Goal: Find specific page/section: Find specific page/section

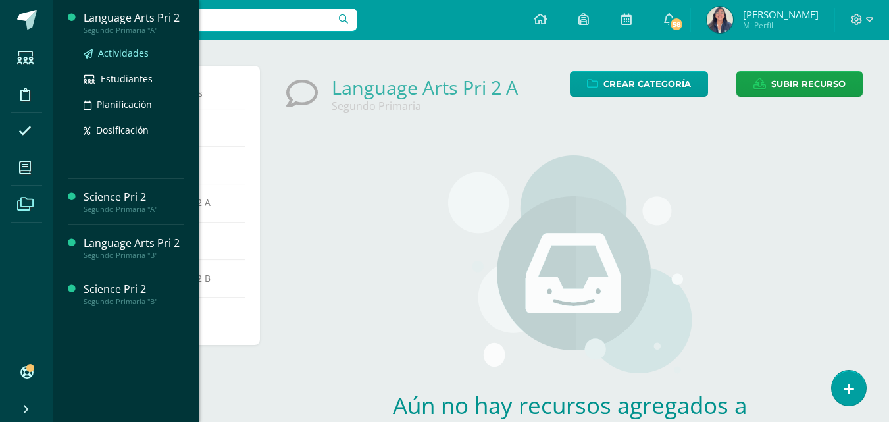
click at [114, 51] on span "Actividades" at bounding box center [123, 53] width 51 height 13
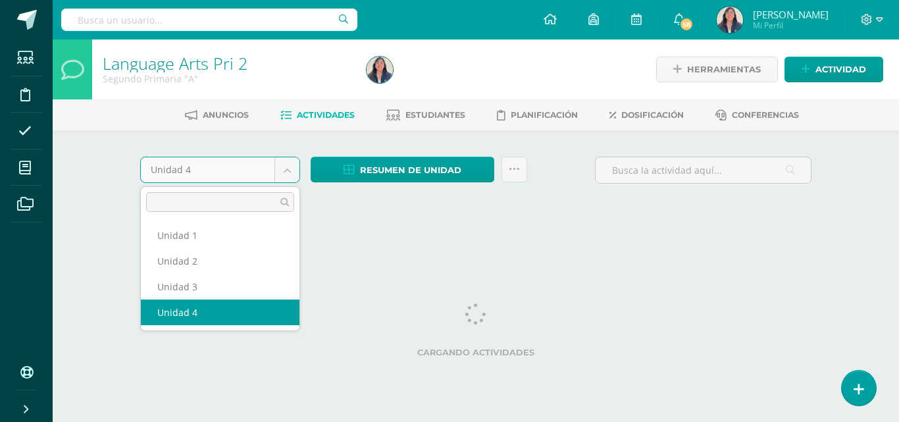
click at [286, 176] on body "Estudiantes Disciplina Asistencia Mis cursos Archivos Soporte Ayuda Reportar un…" at bounding box center [449, 122] width 899 height 245
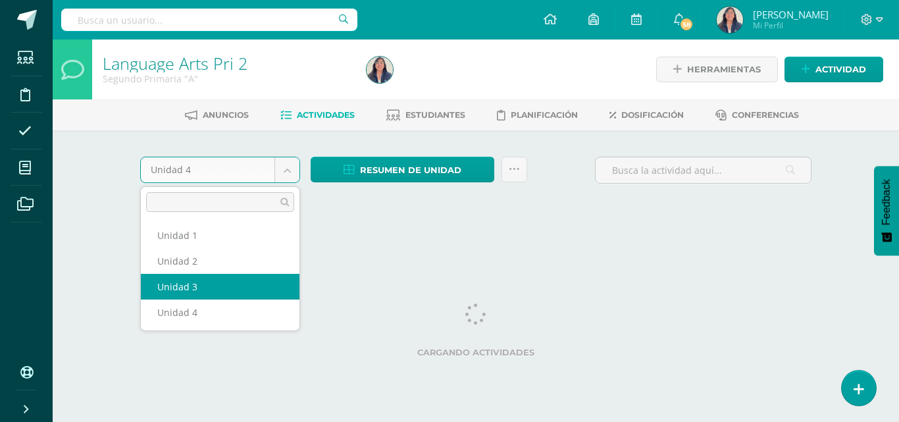
select select "Unidad 3"
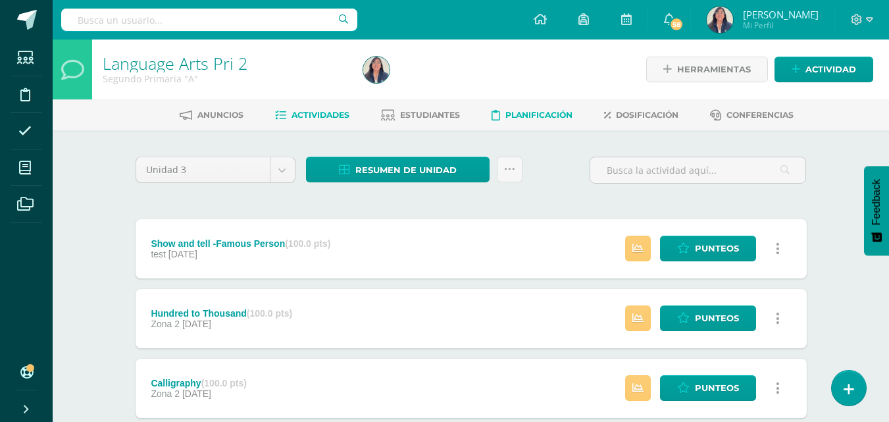
click at [546, 122] on link "Planificación" at bounding box center [532, 115] width 81 height 21
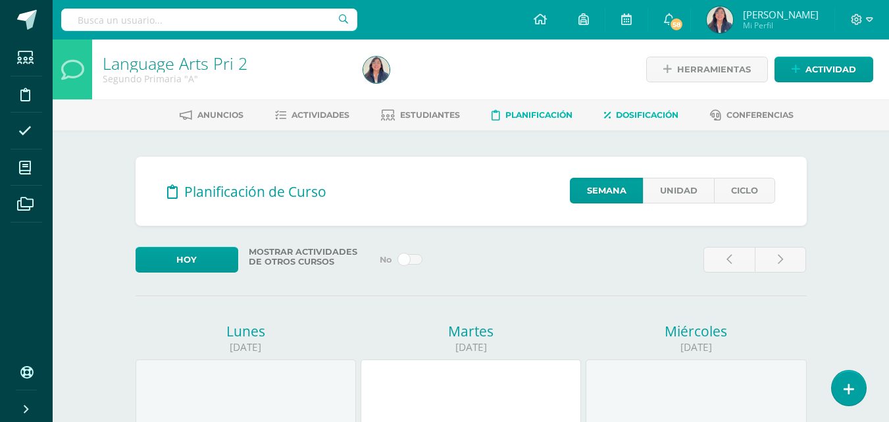
click at [633, 116] on span "Dosificación" at bounding box center [647, 115] width 63 height 10
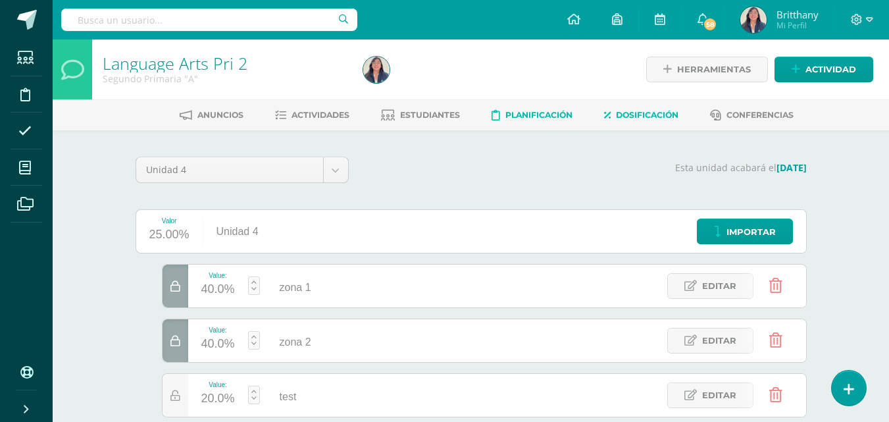
click at [530, 113] on span "Planificación" at bounding box center [538, 115] width 67 height 10
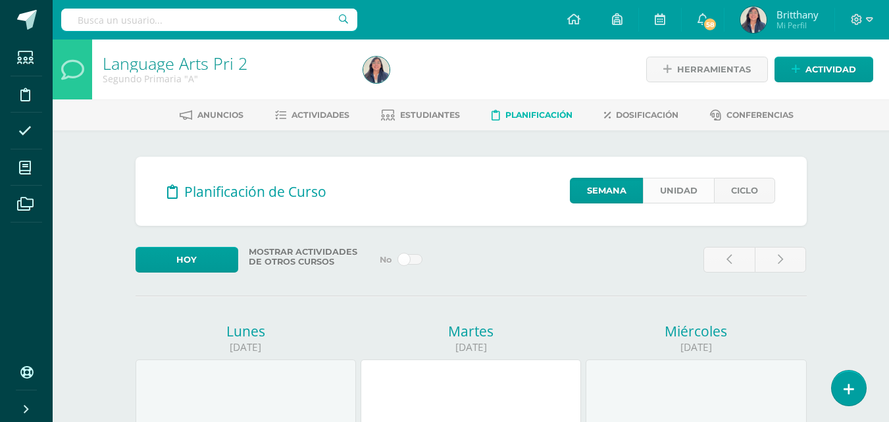
click at [675, 188] on link "Unidad" at bounding box center [678, 191] width 71 height 26
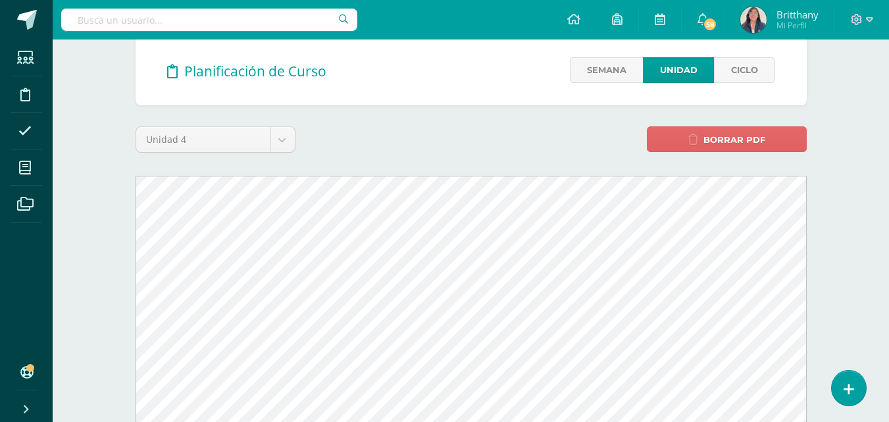
scroll to position [117, 0]
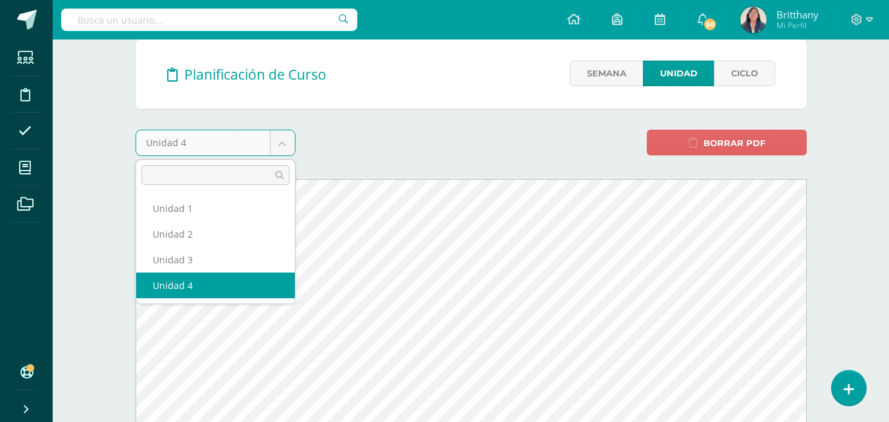
click at [286, 141] on body "Estudiantes Disciplina Asistencia Mis cursos Archivos Soporte Ayuda Reportar un…" at bounding box center [444, 358] width 889 height 950
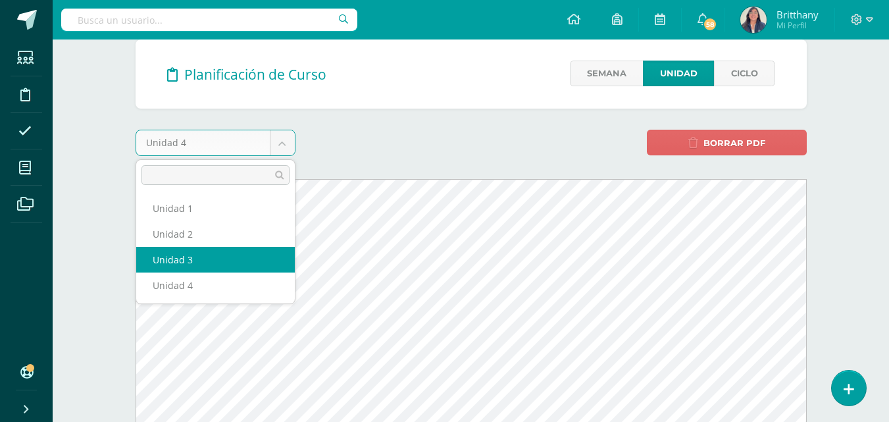
select select "Unidad 3"
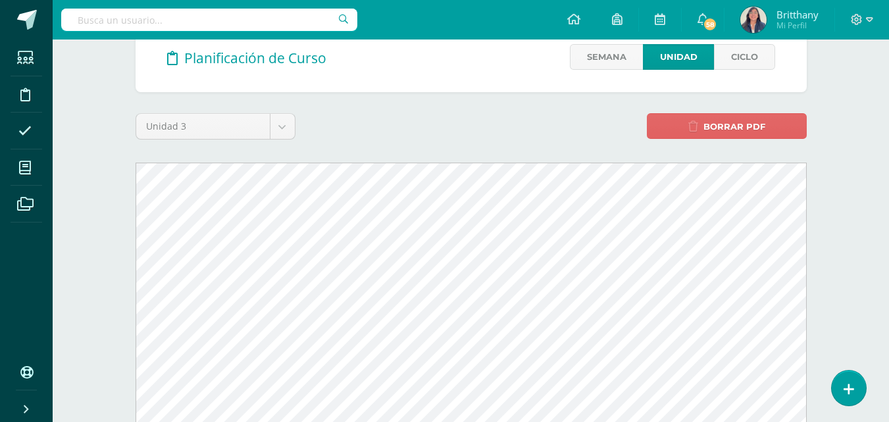
scroll to position [129, 0]
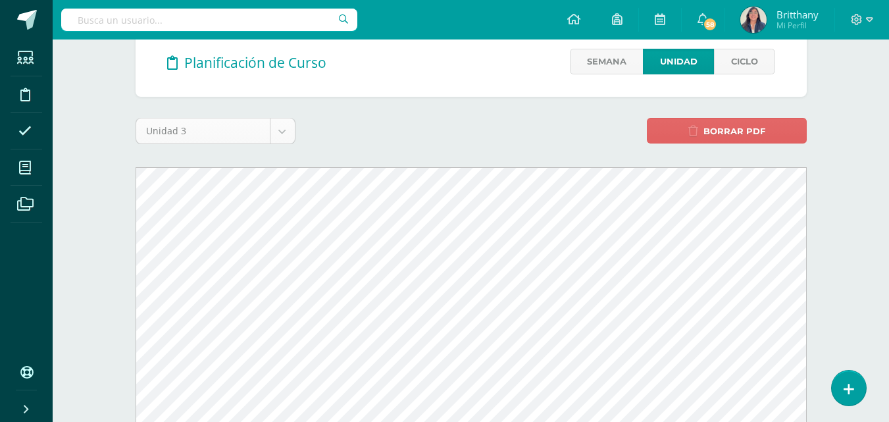
click at [290, 124] on body "Estudiantes Disciplina Asistencia Mis cursos Archivos Soporte Ayuda Reportar un…" at bounding box center [444, 346] width 889 height 950
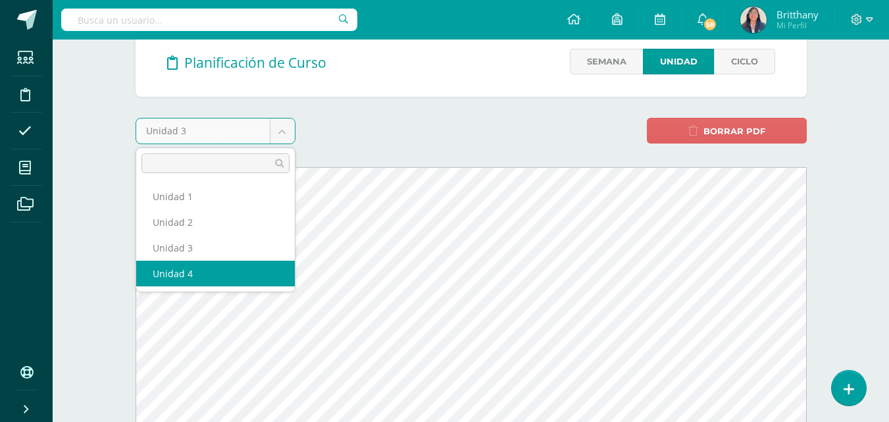
select select "Unidad 4"
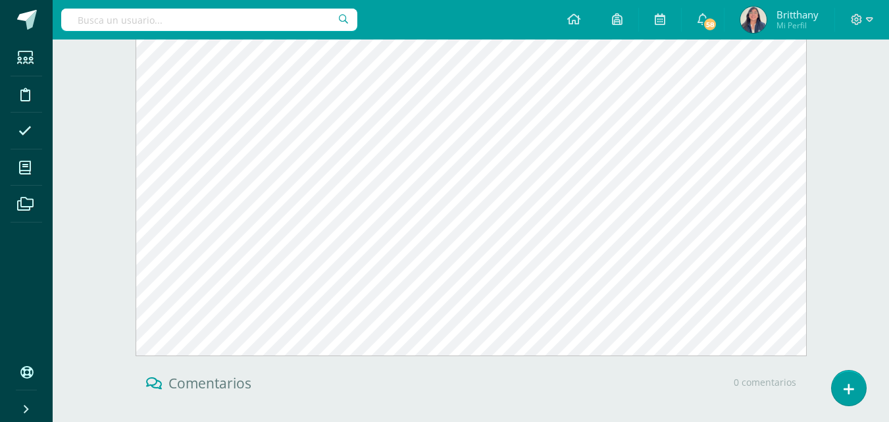
scroll to position [346, 0]
